Goal: Task Accomplishment & Management: Manage account settings

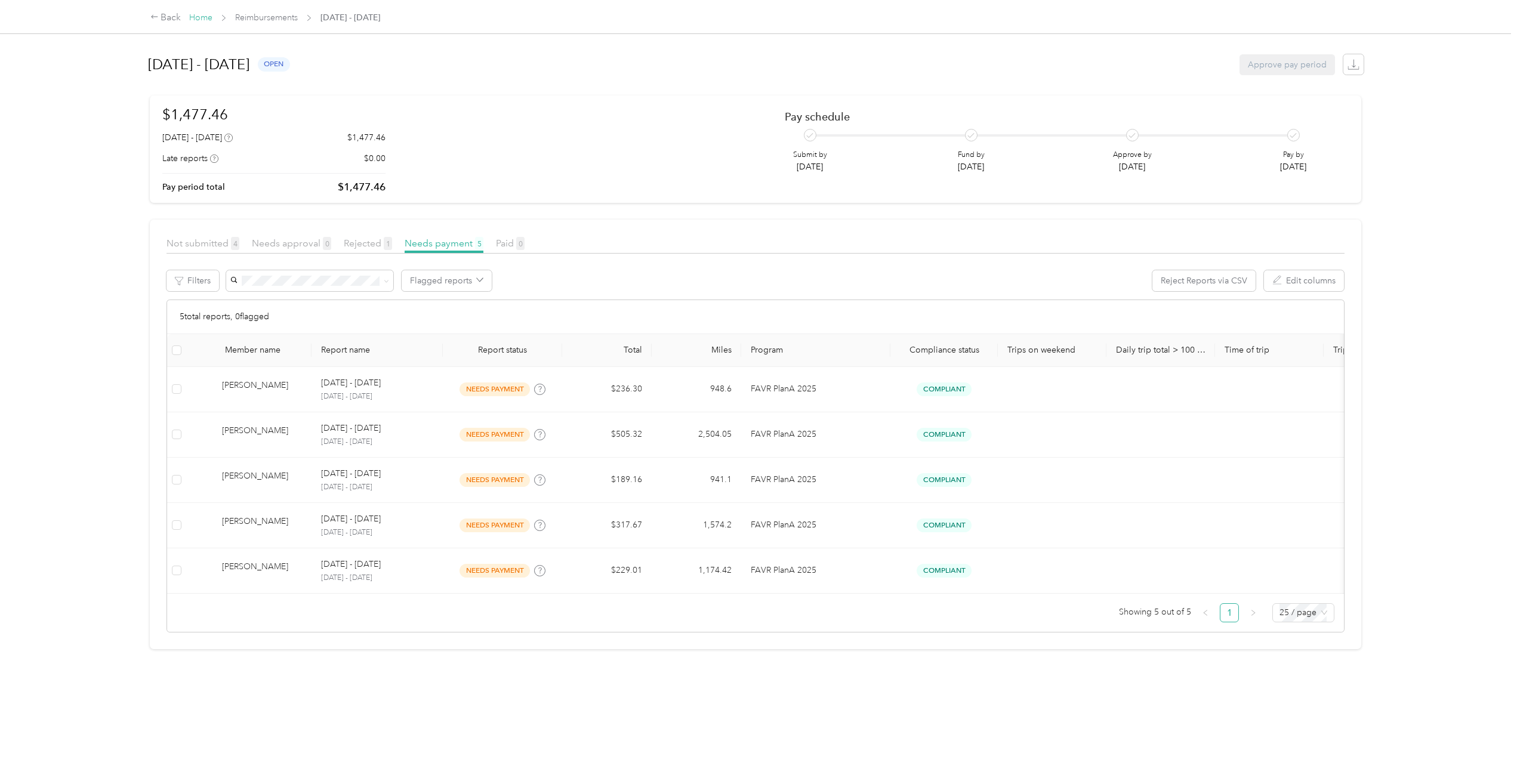
click at [203, 14] on link "Home" at bounding box center [200, 18] width 23 height 10
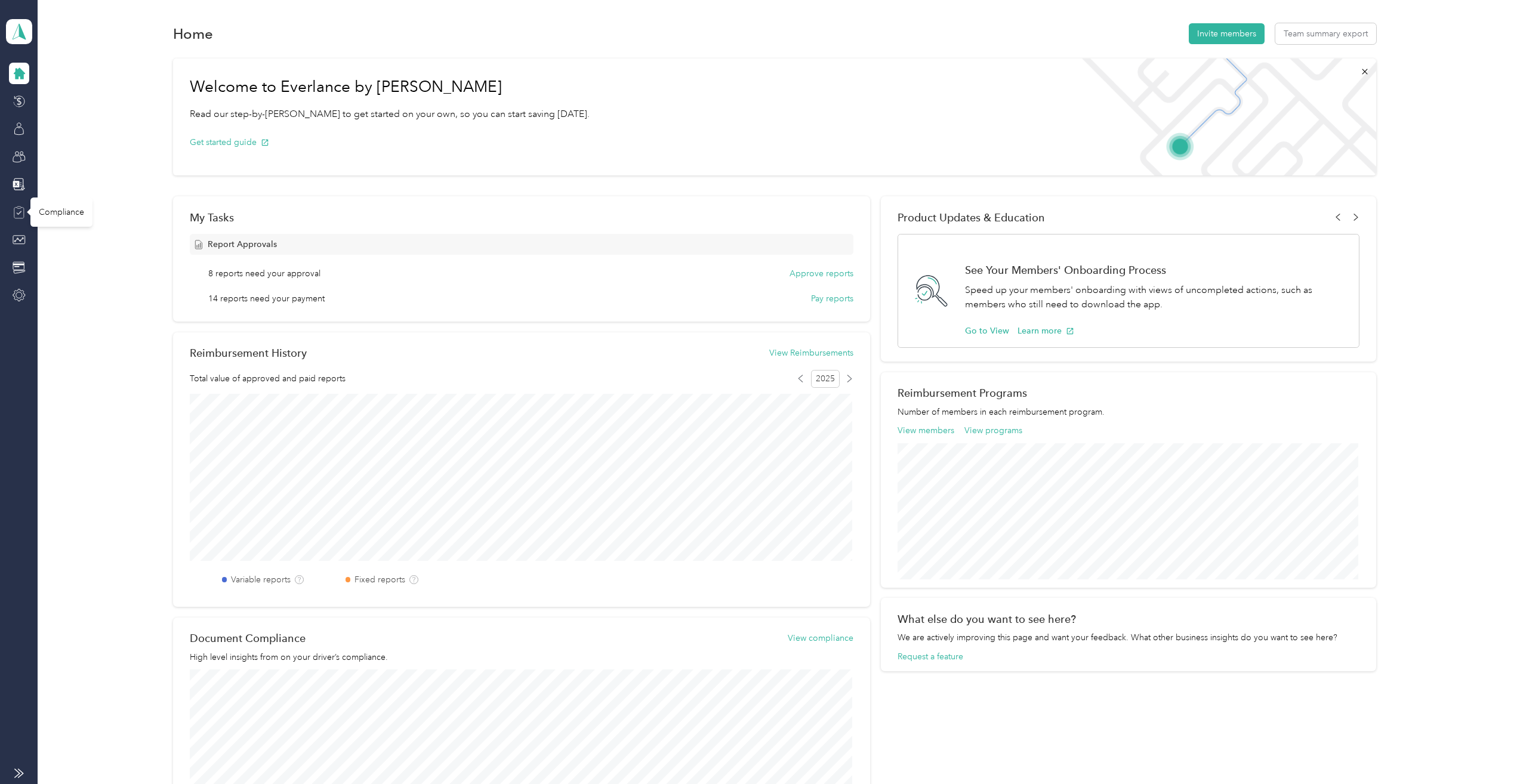
click at [17, 212] on icon at bounding box center [19, 212] width 13 height 13
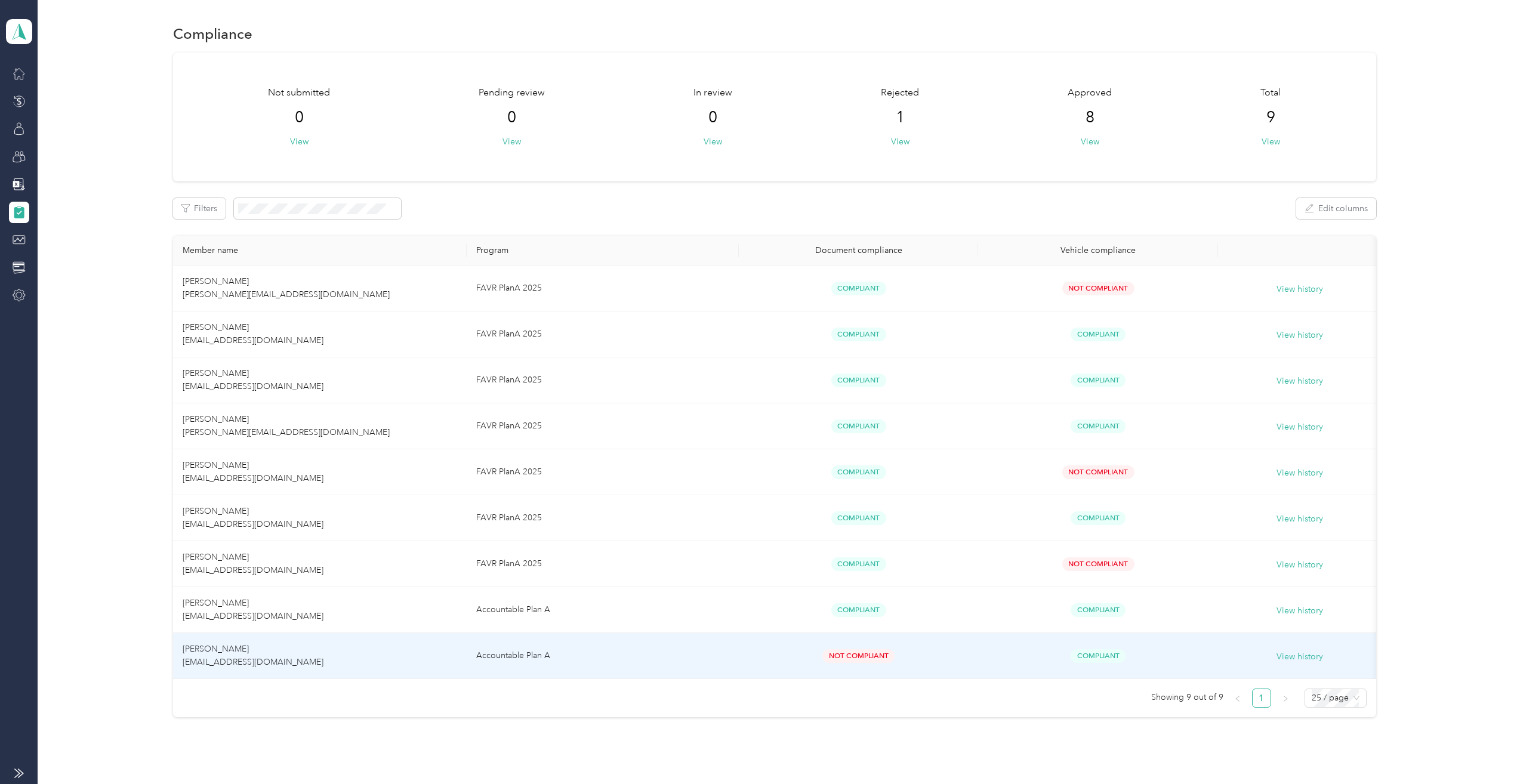
click at [333, 654] on td "[PERSON_NAME] [EMAIL_ADDRESS][DOMAIN_NAME]" at bounding box center [320, 655] width 295 height 46
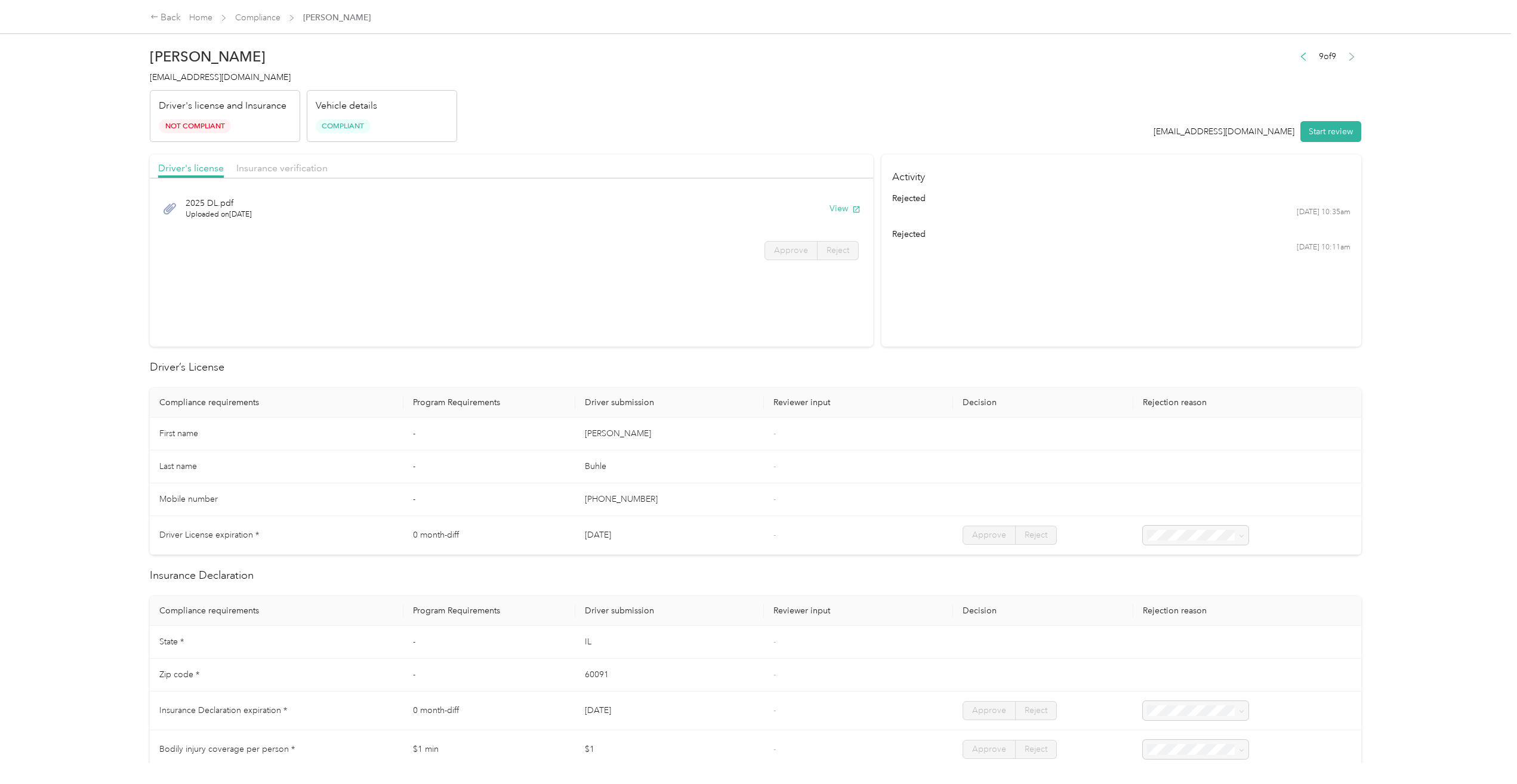
click at [356, 107] on p "Vehicle details" at bounding box center [346, 106] width 61 height 15
click at [262, 13] on link "Compliance" at bounding box center [257, 18] width 46 height 10
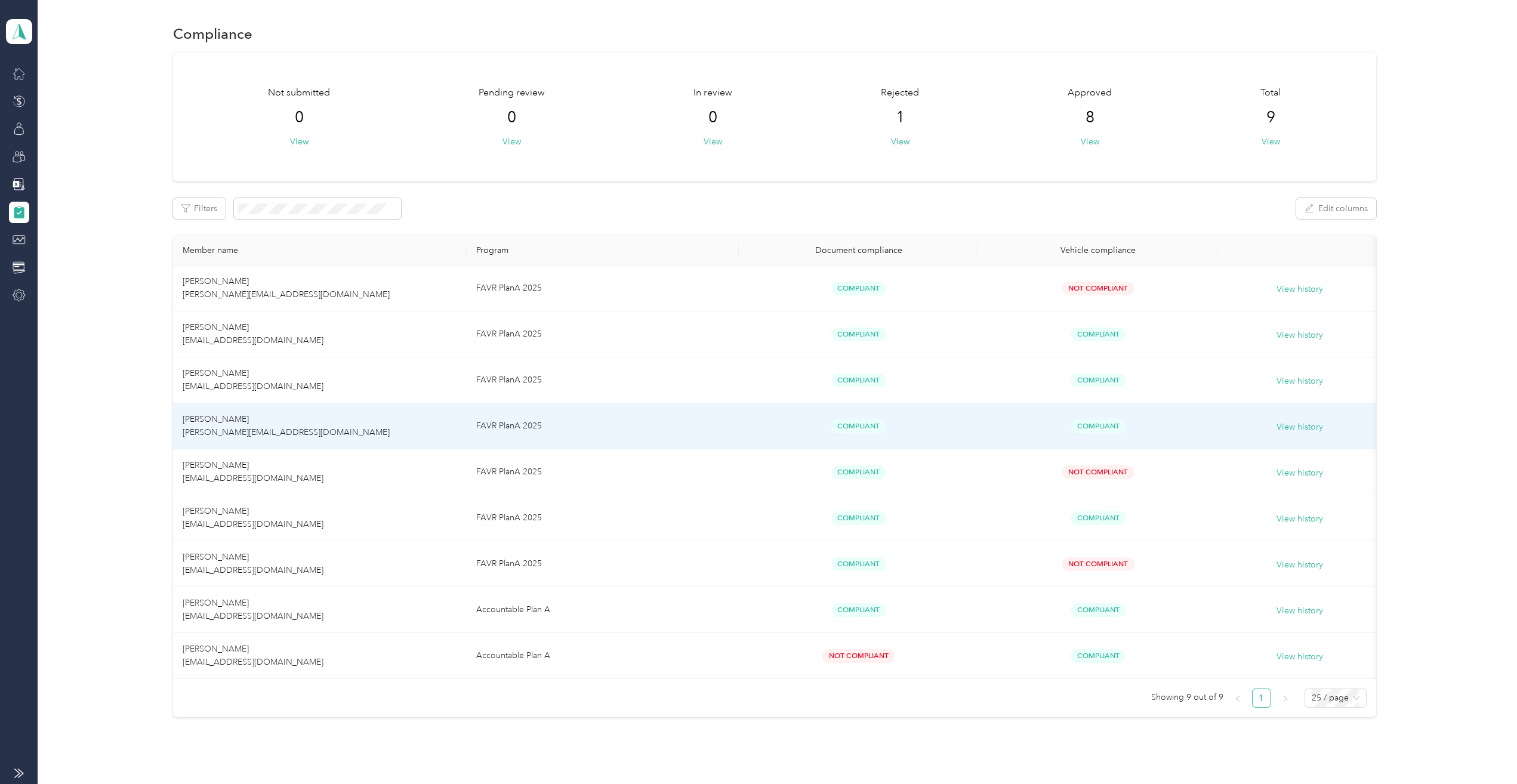
click at [262, 417] on td "[PERSON_NAME] [PERSON_NAME][EMAIL_ADDRESS][DOMAIN_NAME]" at bounding box center [320, 426] width 295 height 46
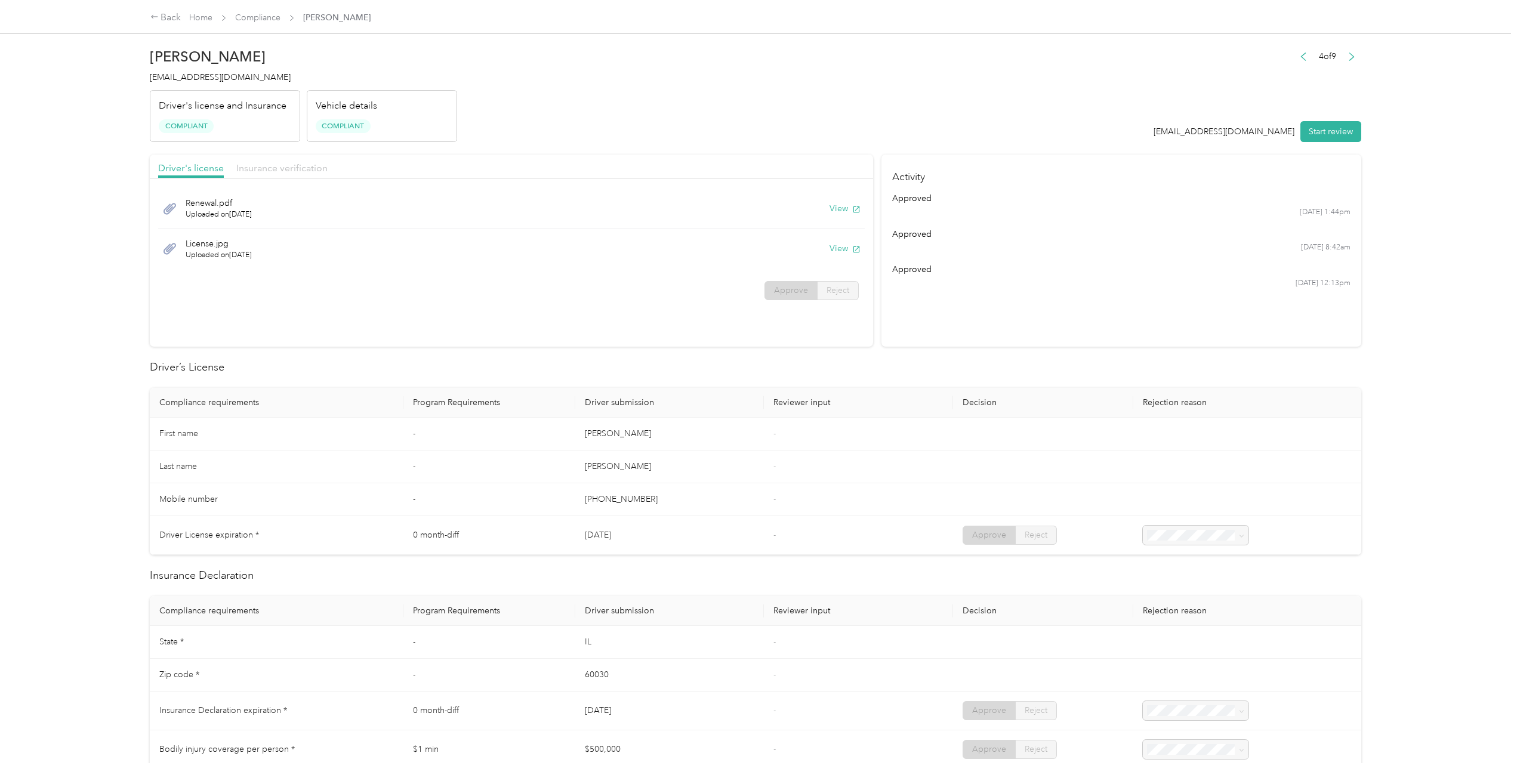
click at [308, 168] on span "Insurance verification" at bounding box center [282, 168] width 92 height 11
click at [175, 173] on span "Driver's license" at bounding box center [191, 168] width 66 height 11
click at [289, 169] on span "Insurance verification" at bounding box center [282, 168] width 92 height 11
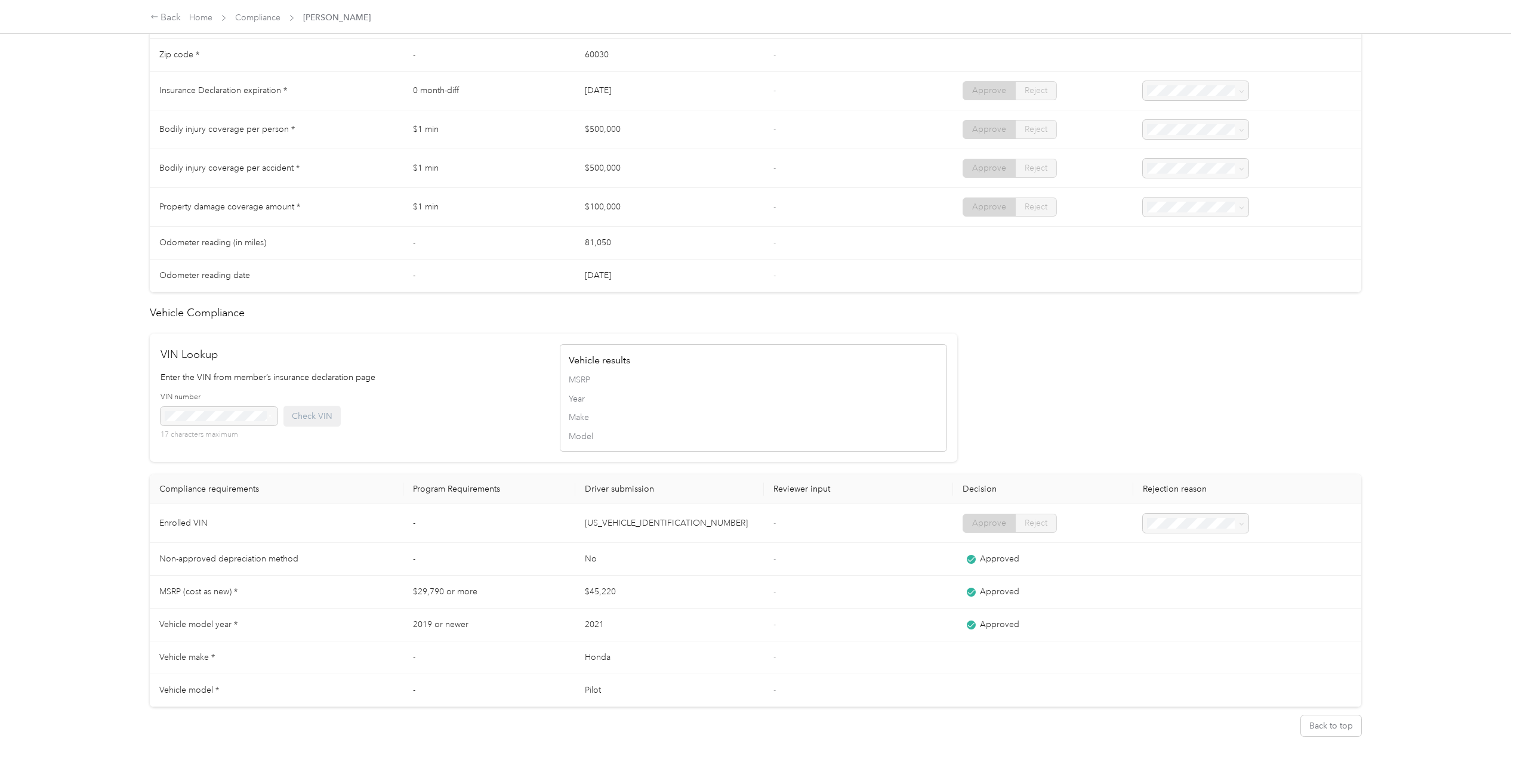
scroll to position [601, 0]
